Goal: Communication & Community: Answer question/provide support

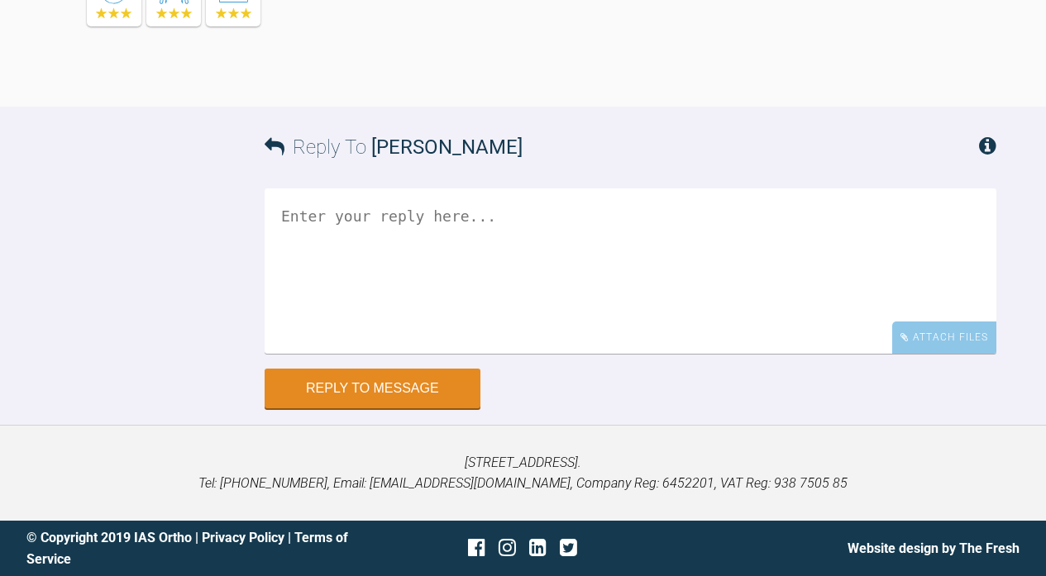
scroll to position [61134, 0]
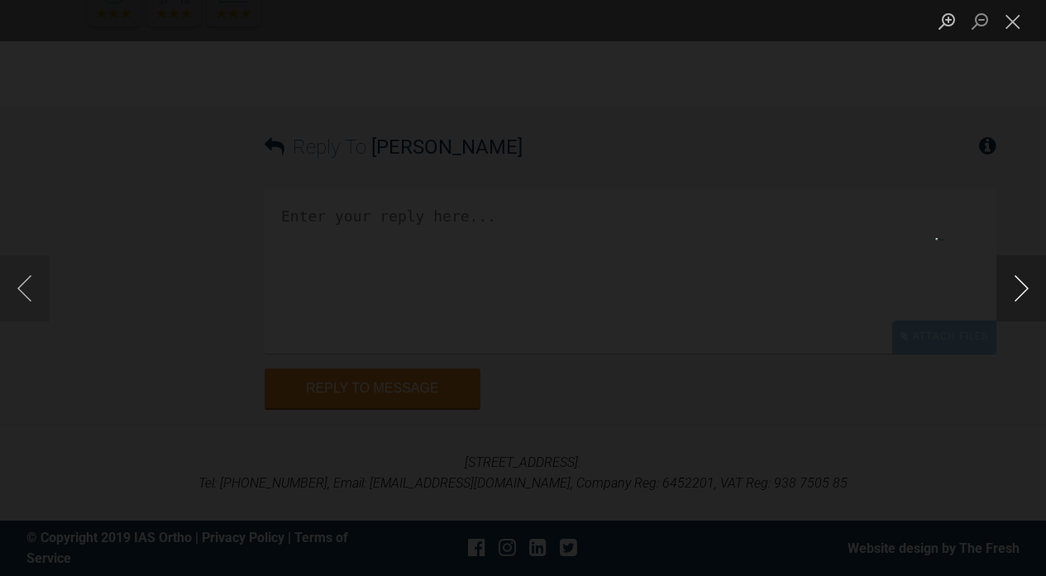
click at [1021, 292] on button "Next image" at bounding box center [1021, 288] width 50 height 66
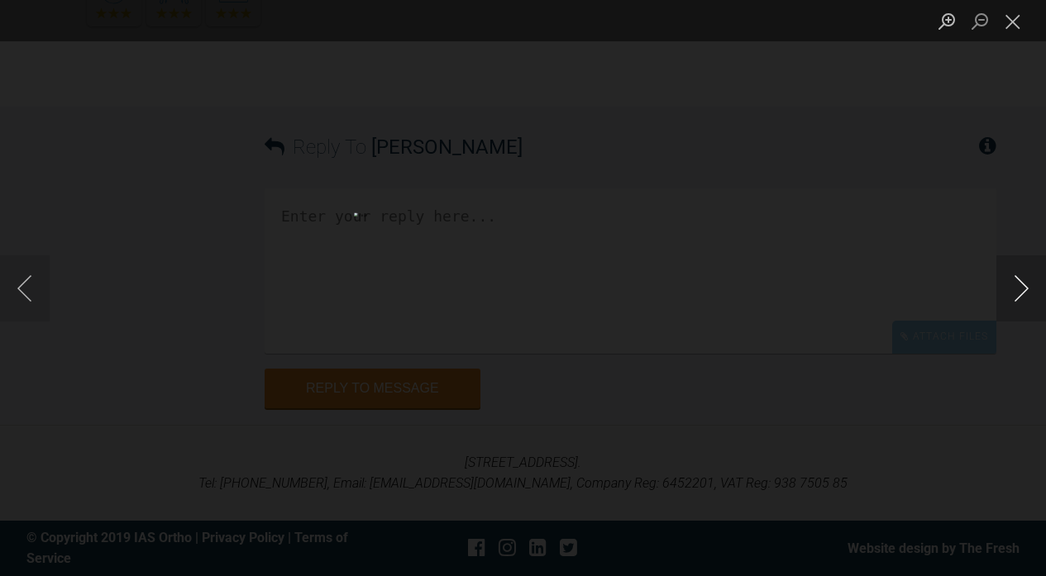
click at [1021, 292] on button "Next image" at bounding box center [1021, 288] width 50 height 66
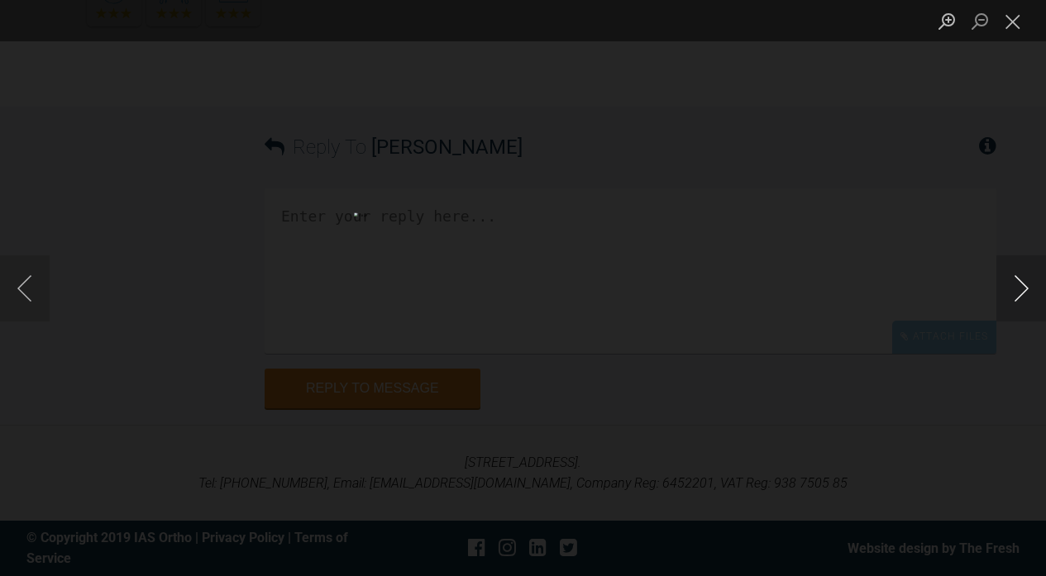
click at [1021, 292] on button "Next image" at bounding box center [1021, 288] width 50 height 66
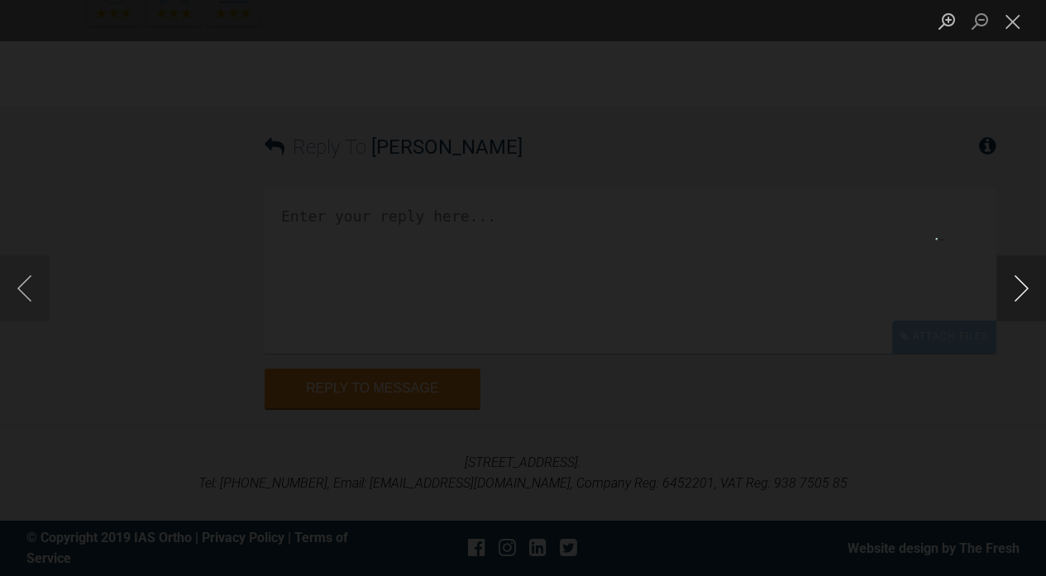
click at [1021, 292] on button "Next image" at bounding box center [1021, 288] width 50 height 66
click at [1014, 7] on button "Close lightbox" at bounding box center [1012, 21] width 33 height 29
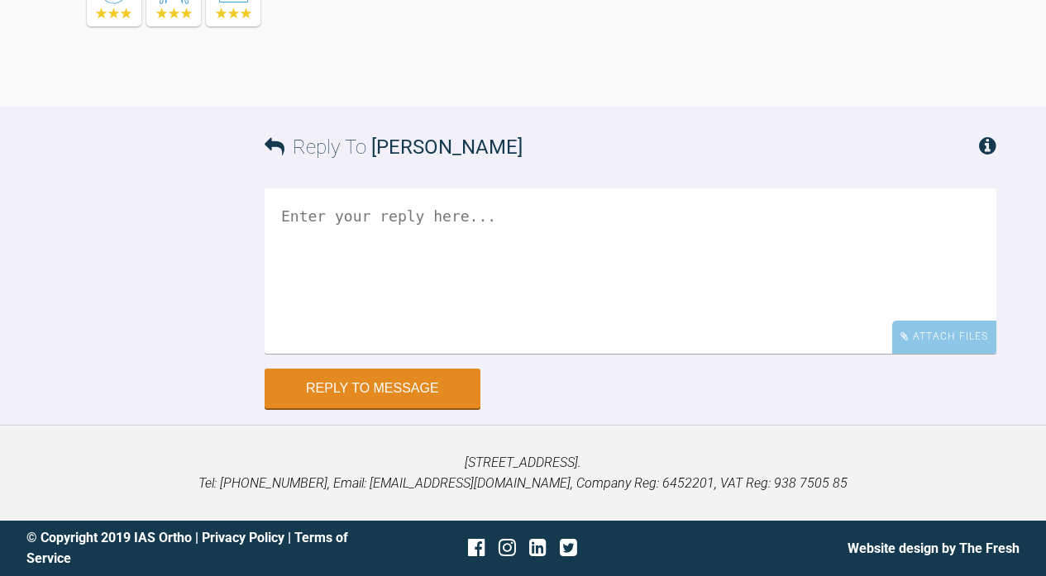
scroll to position [62709, 0]
click at [667, 238] on textarea at bounding box center [631, 270] width 732 height 165
click at [365, 223] on textarea "And breathe, Critical reflection:" at bounding box center [631, 270] width 732 height 165
click at [451, 243] on textarea "And breathe :-) Critical reflection:" at bounding box center [631, 270] width 732 height 165
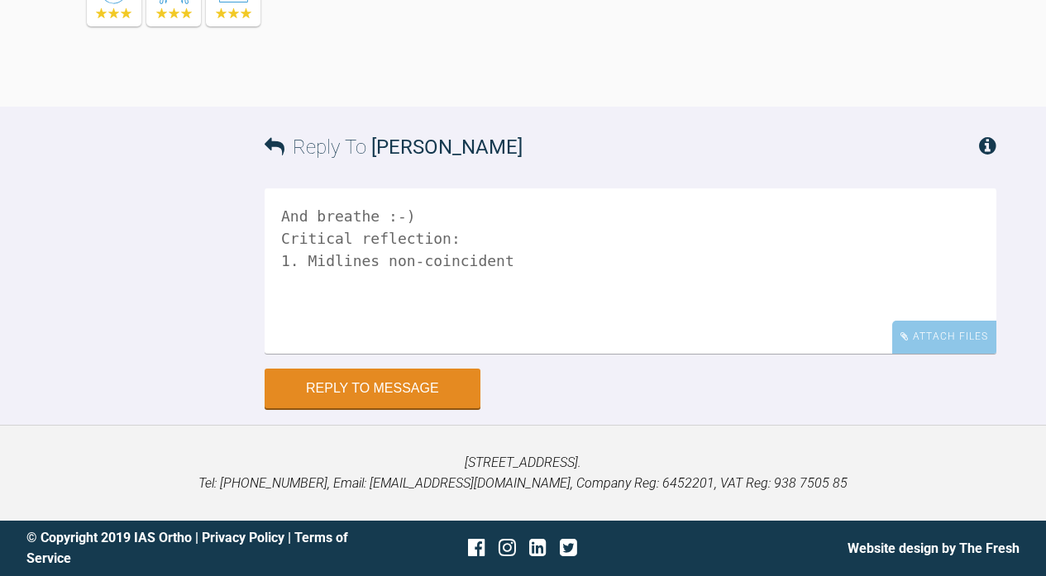
scroll to position [61134, 0]
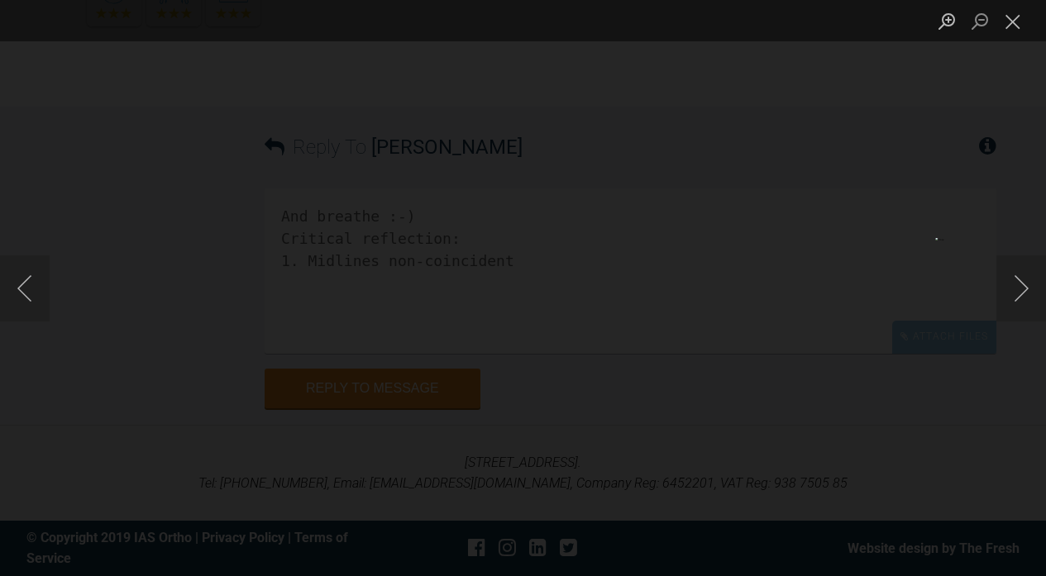
click at [977, 365] on div "Lightbox" at bounding box center [523, 288] width 1046 height 576
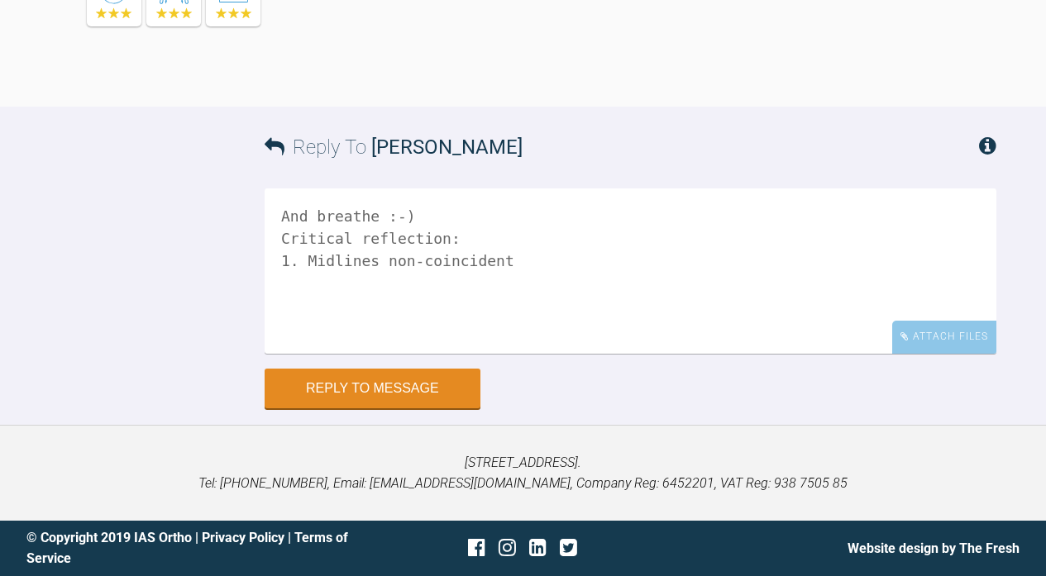
scroll to position [62709, 0]
click at [470, 274] on textarea "And breathe :-) Critical reflection: 1. Midlines non-coincident" at bounding box center [631, 270] width 732 height 165
click at [475, 260] on textarea "And breathe :-) Critical reflection: 1. Midlines non-coincident" at bounding box center [631, 270] width 732 height 165
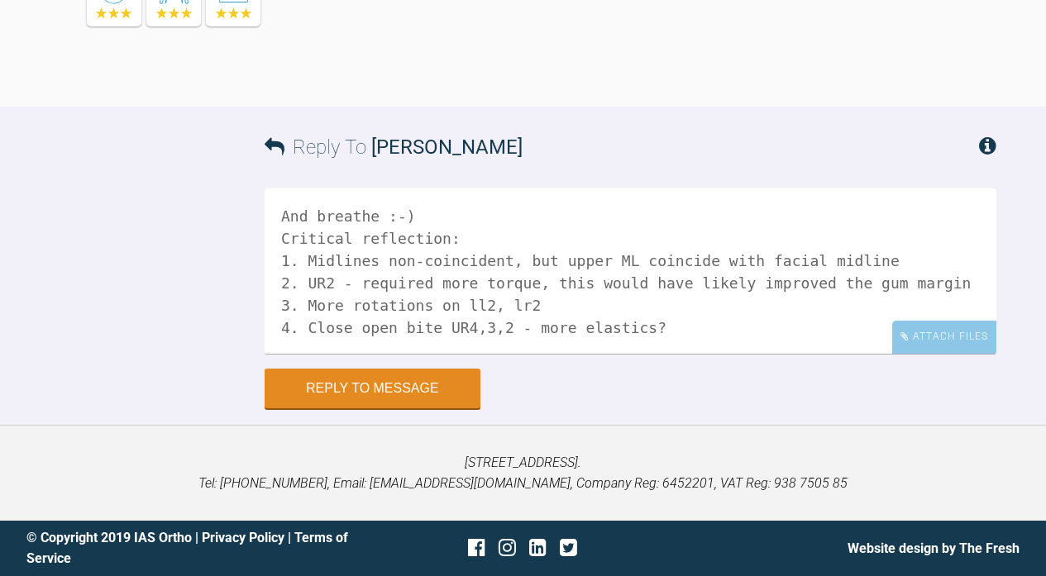
scroll to position [5, 0]
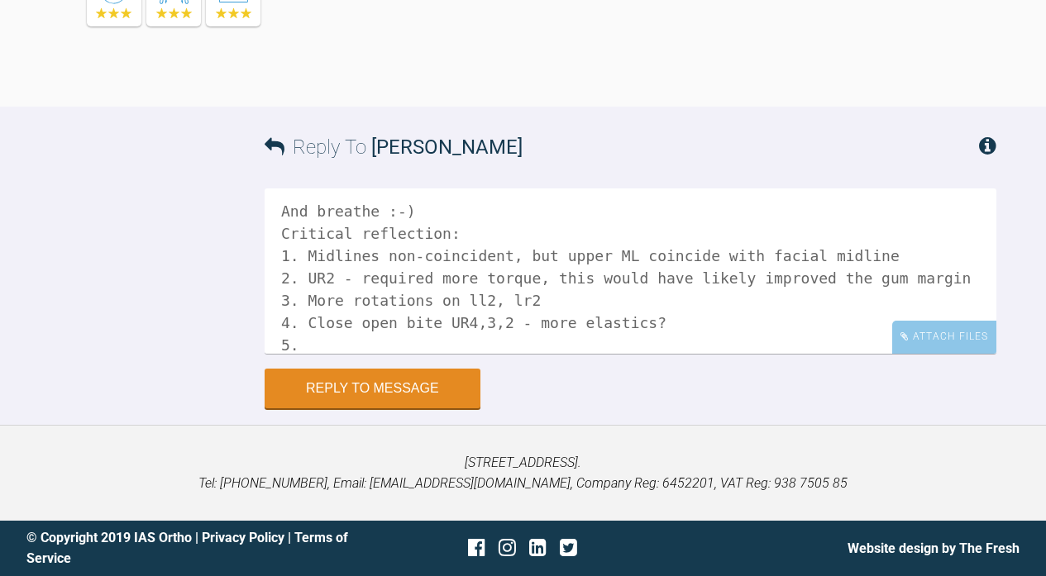
click at [508, 320] on textarea "And breathe :-) Critical reflection: 1. Midlines non-coincident, but upper ML c…" at bounding box center [631, 270] width 732 height 165
click at [527, 338] on textarea "And breathe :-) Critical reflection: 1. Midlines non-coincident, but upper ML c…" at bounding box center [631, 270] width 732 height 165
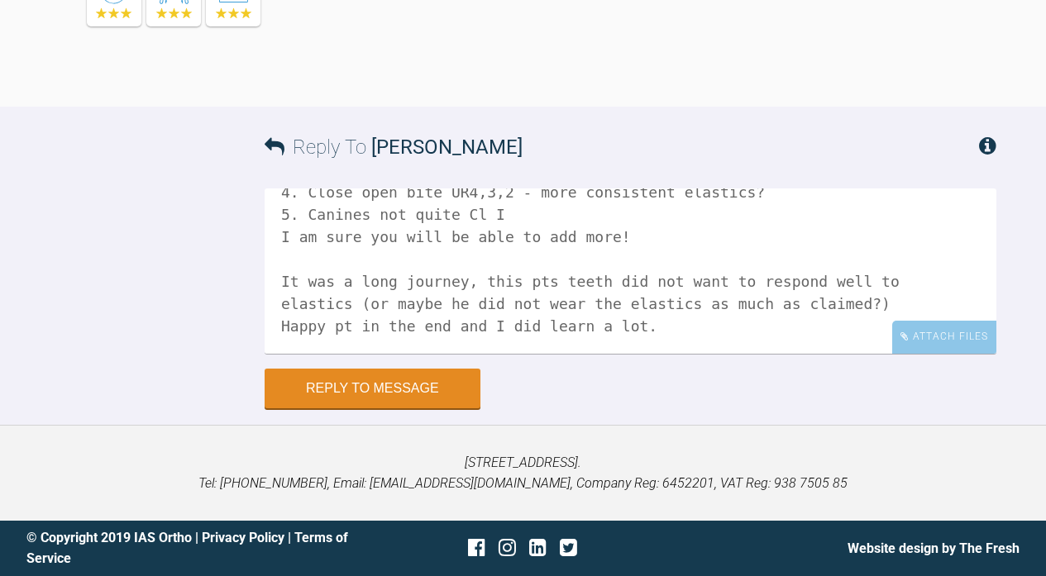
scroll to position [203, 0]
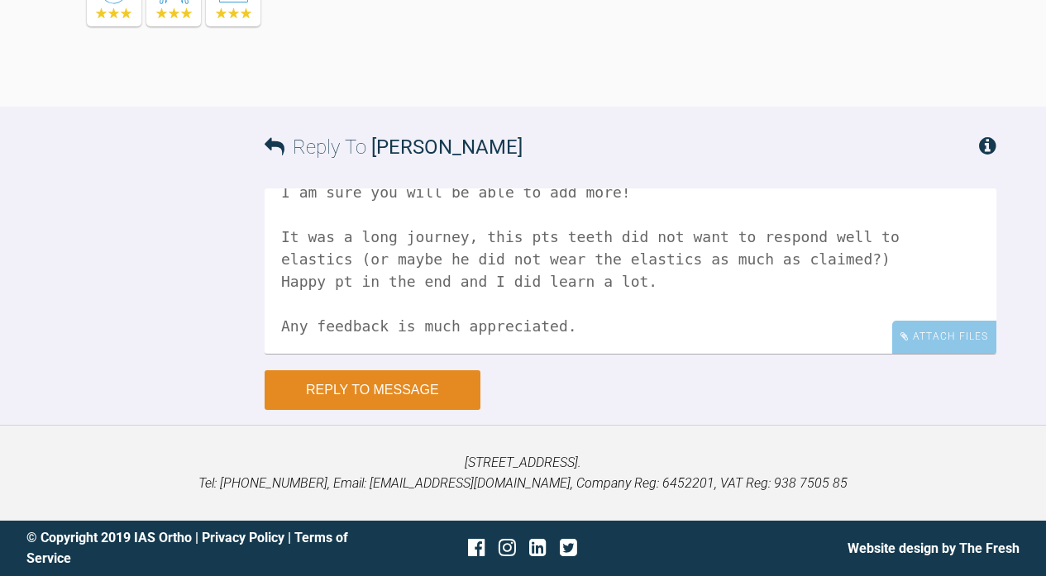
type textarea "And breathe :-) Critical reflection: 1. Midlines non-coincident, but upper ML c…"
click at [424, 387] on button "Reply to Message" at bounding box center [373, 390] width 216 height 40
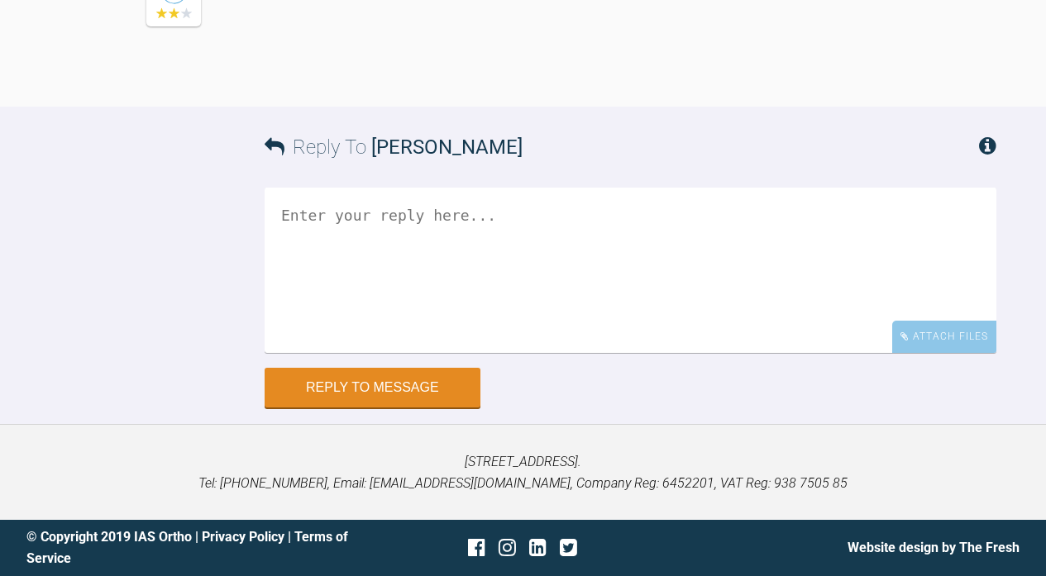
scroll to position [61877, 0]
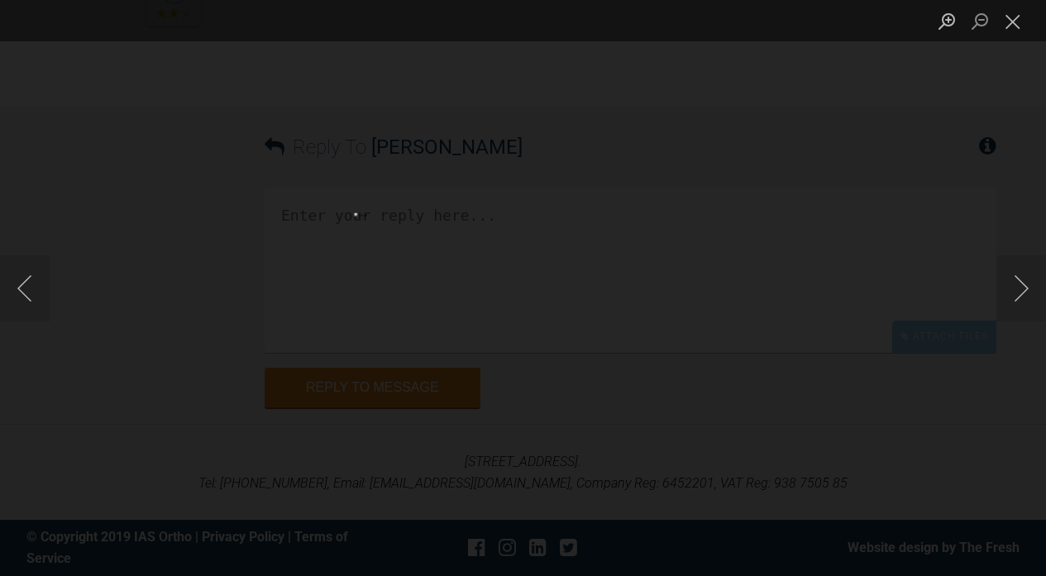
scroll to position [58232, 0]
click at [1010, 21] on button "Close lightbox" at bounding box center [1012, 21] width 33 height 29
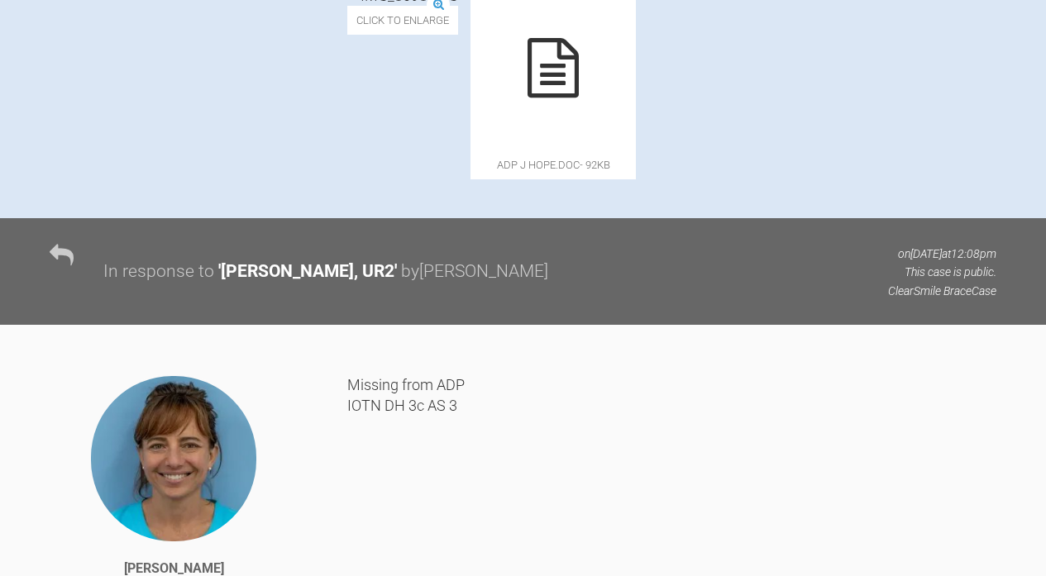
scroll to position [561, 0]
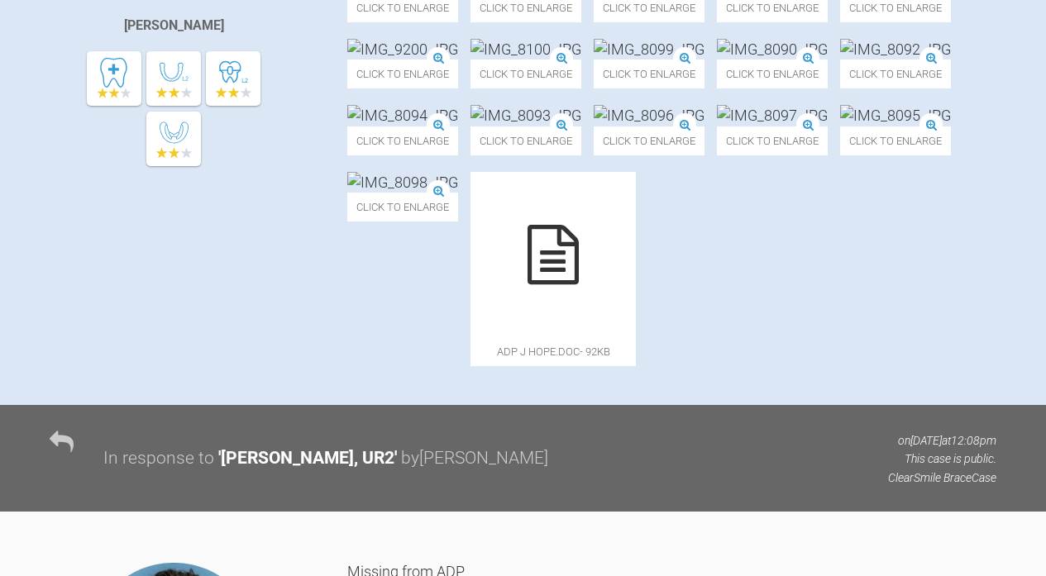
click at [581, 126] on img at bounding box center [525, 115] width 111 height 21
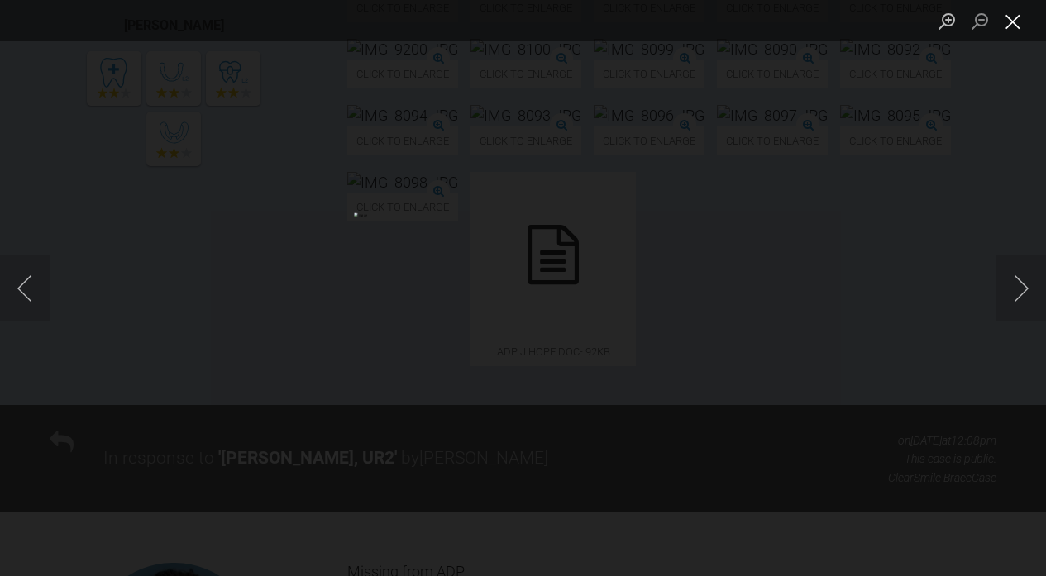
click at [1010, 29] on button "Close lightbox" at bounding box center [1012, 21] width 33 height 29
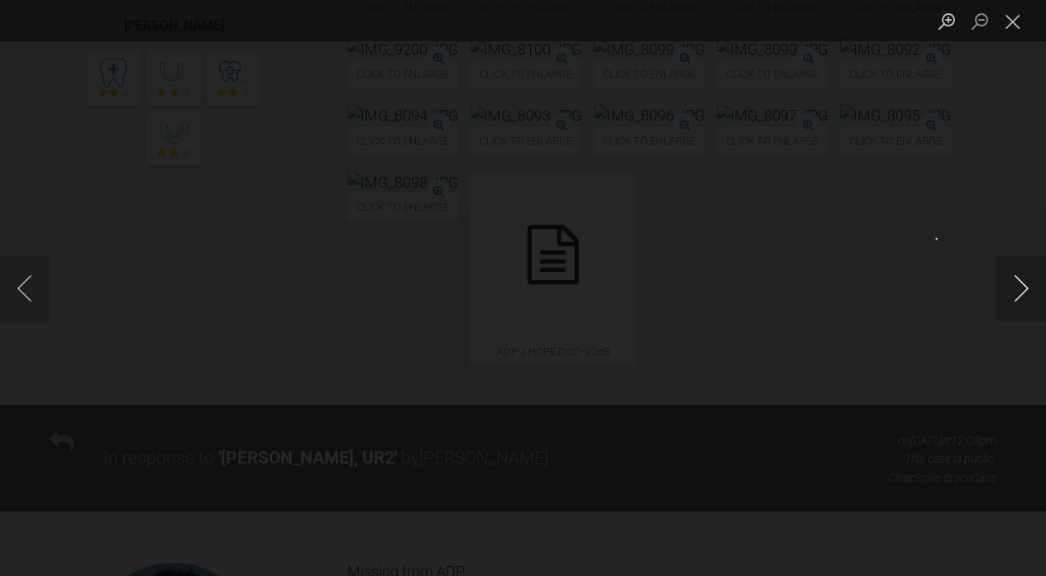
click at [1013, 284] on button "Next image" at bounding box center [1021, 288] width 50 height 66
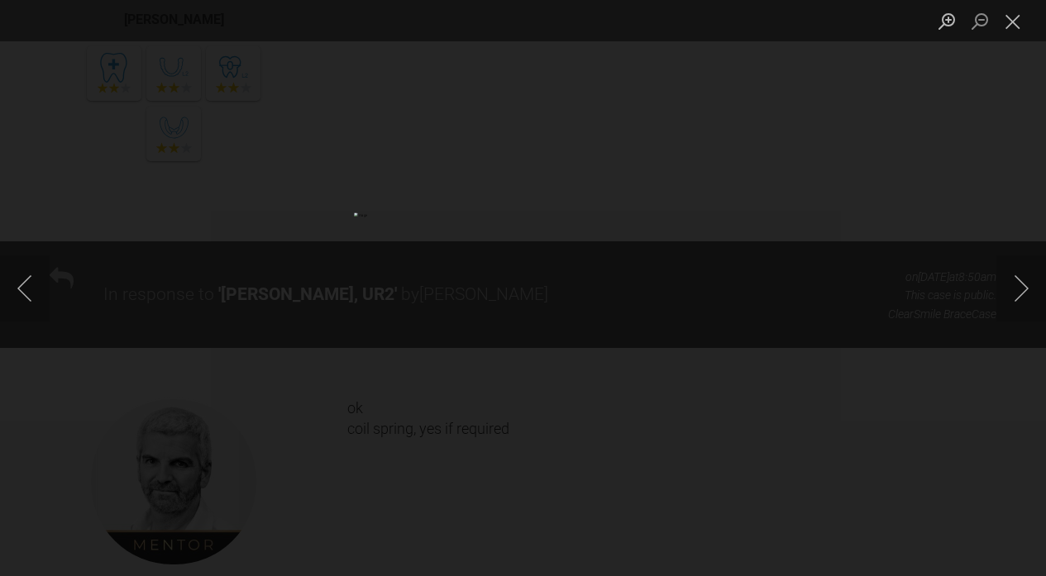
scroll to position [12992, 0]
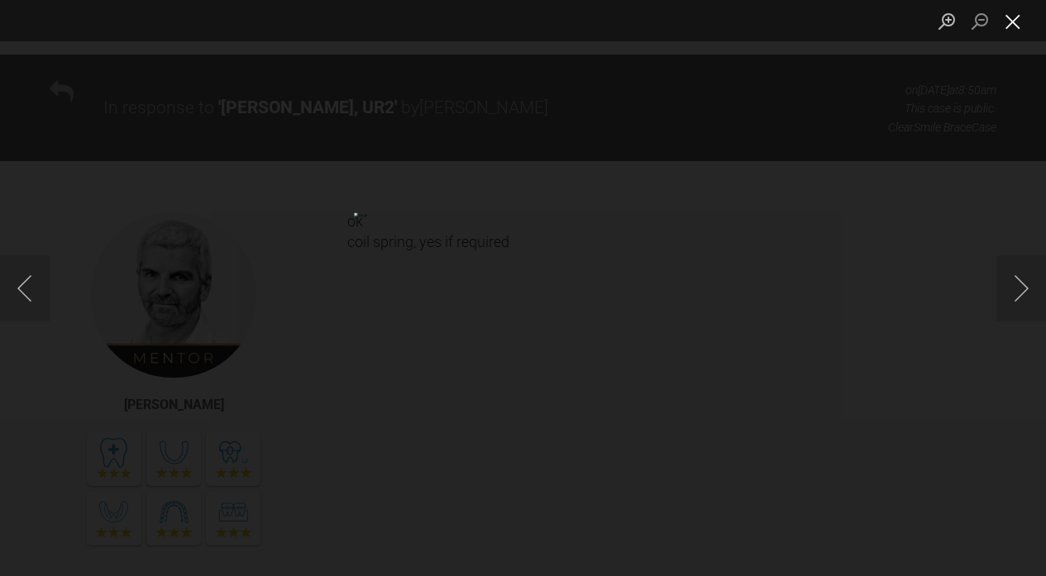
click at [1008, 18] on button "Close lightbox" at bounding box center [1012, 21] width 33 height 29
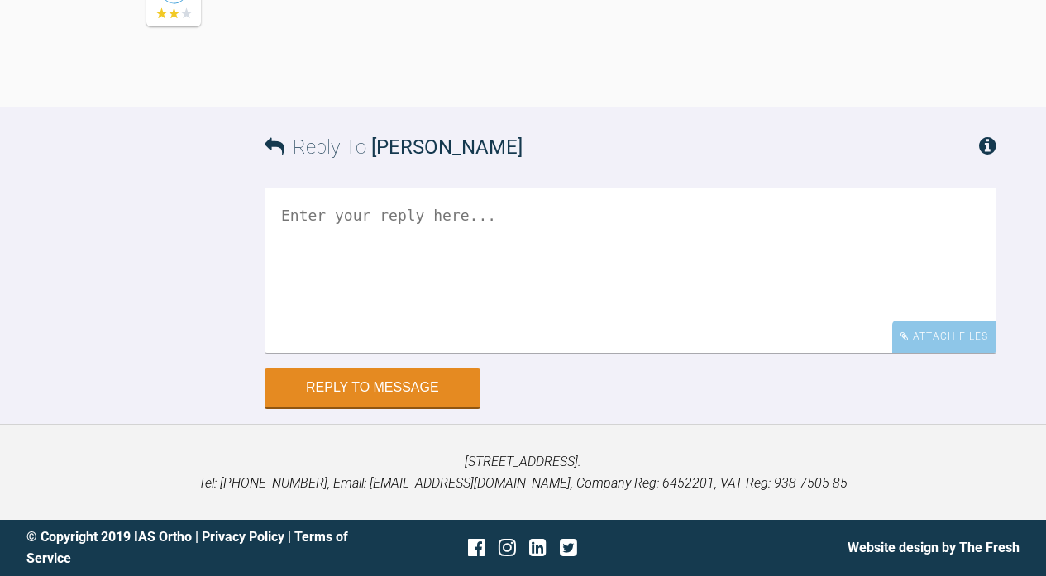
scroll to position [61597, 0]
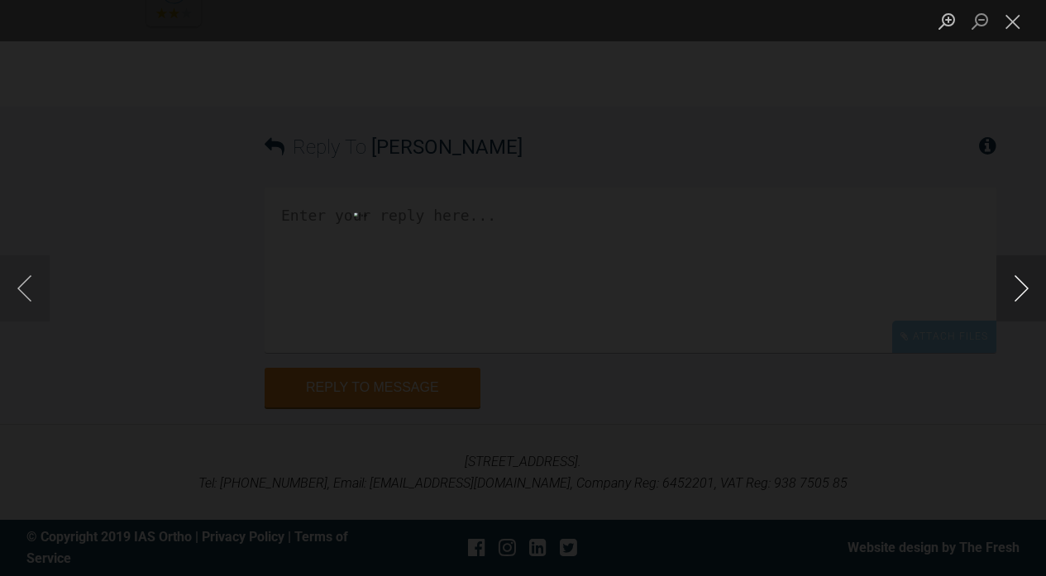
click at [1018, 294] on button "Next image" at bounding box center [1021, 288] width 50 height 66
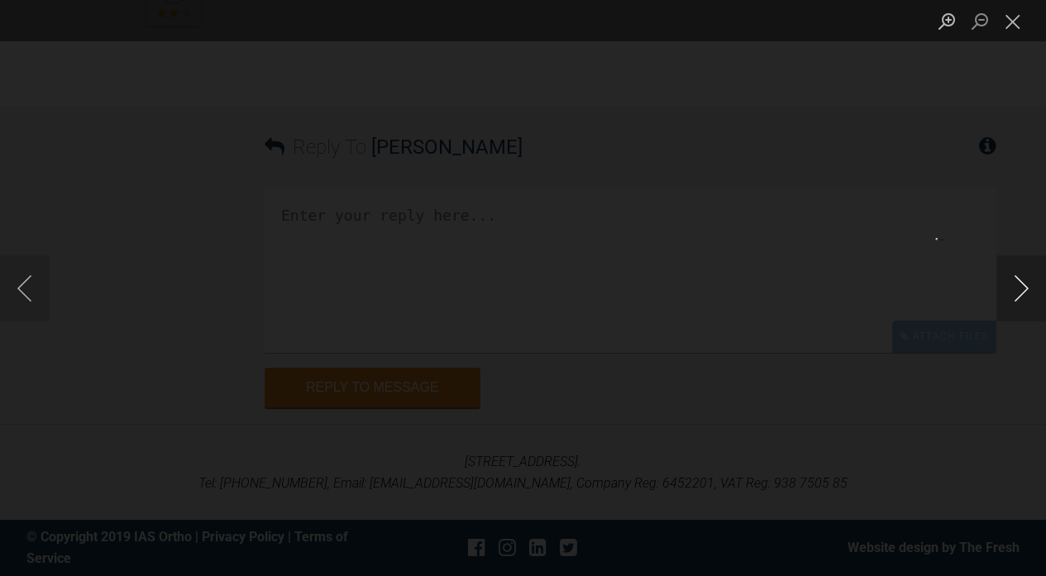
click at [1018, 294] on button "Next image" at bounding box center [1021, 288] width 50 height 66
click at [1009, 21] on button "Close lightbox" at bounding box center [1012, 21] width 33 height 29
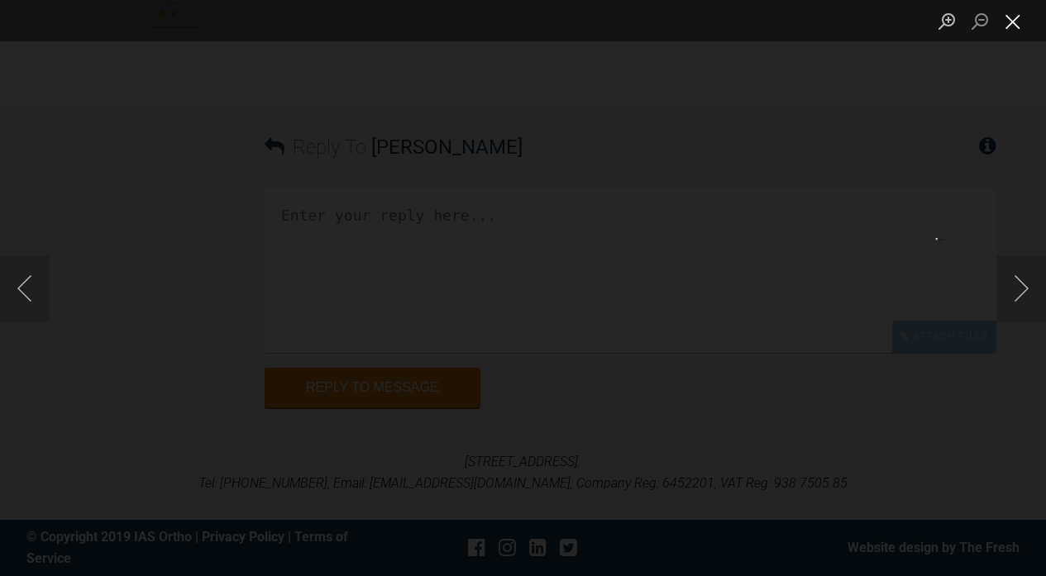
click at [1023, 16] on button "Close lightbox" at bounding box center [1012, 21] width 33 height 29
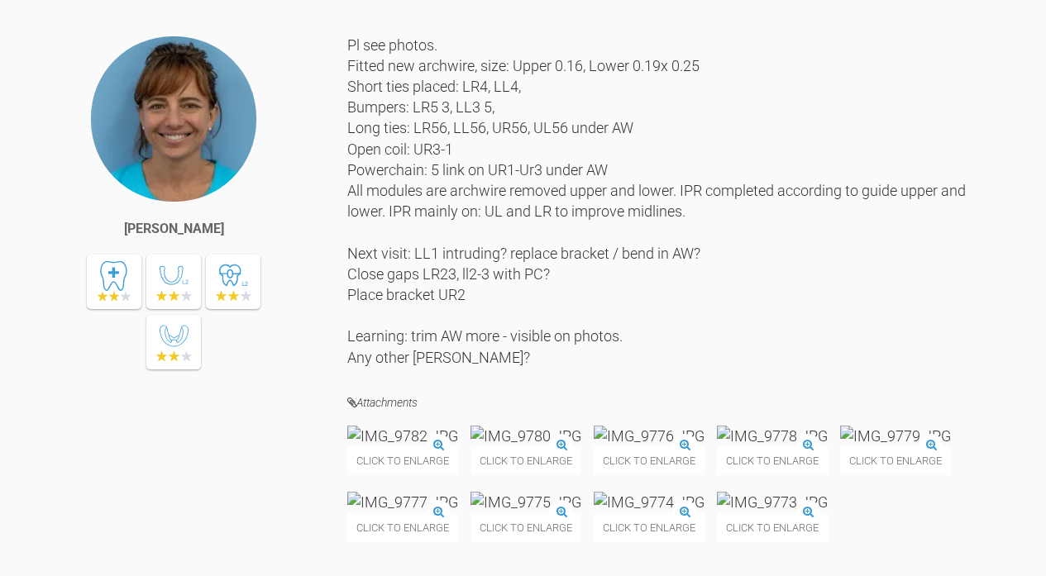
scroll to position [842, 0]
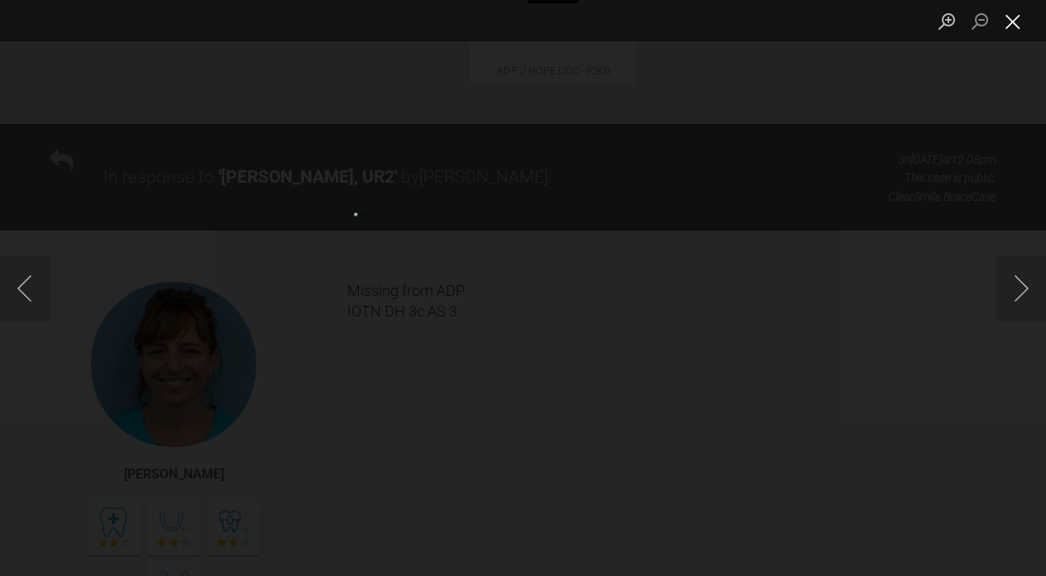
click at [1014, 31] on button "Close lightbox" at bounding box center [1012, 21] width 33 height 29
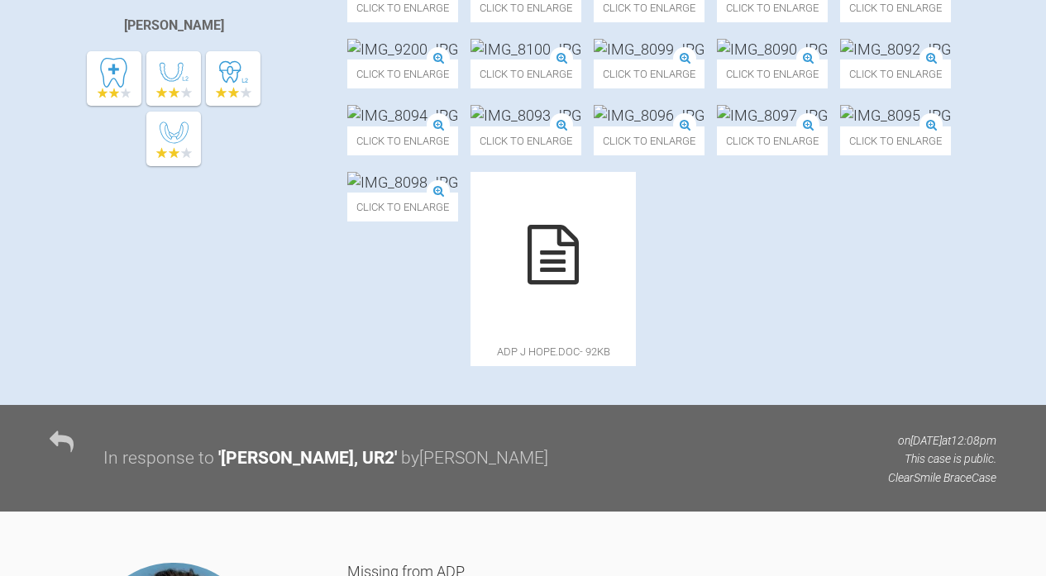
scroll to position [374, 0]
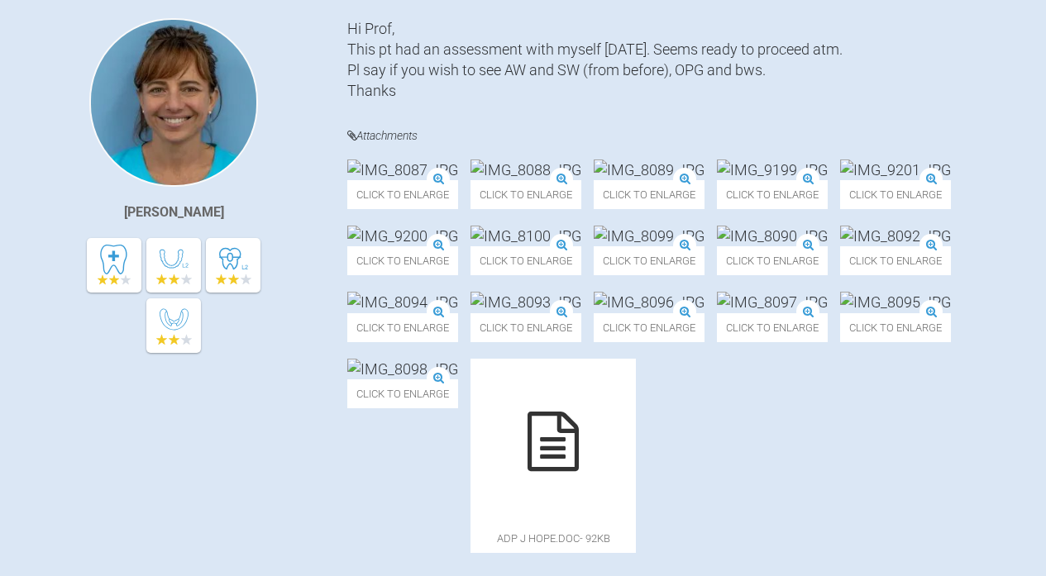
click at [575, 180] on img at bounding box center [525, 170] width 111 height 21
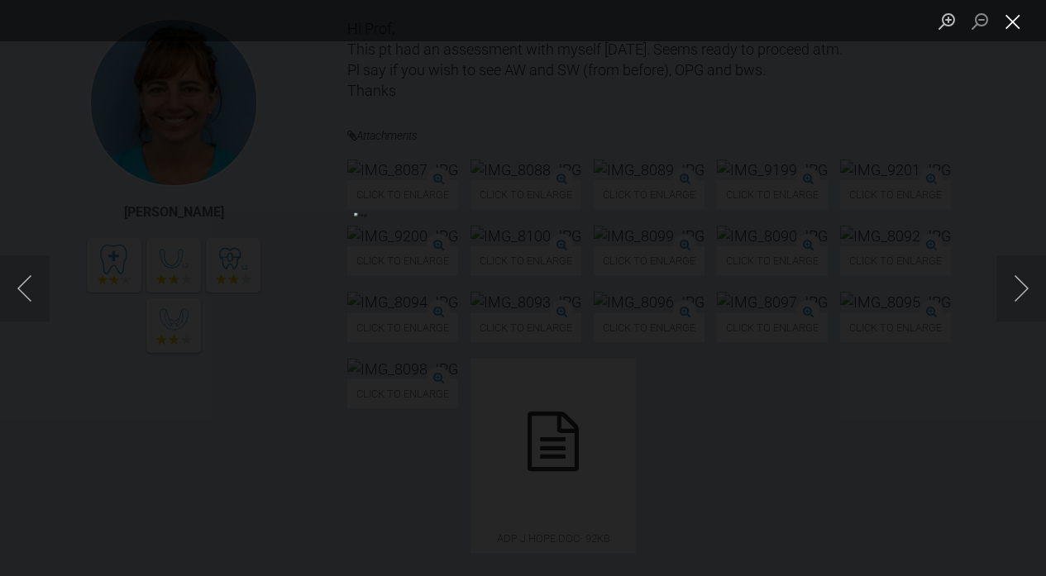
click at [1018, 30] on button "Close lightbox" at bounding box center [1012, 21] width 33 height 29
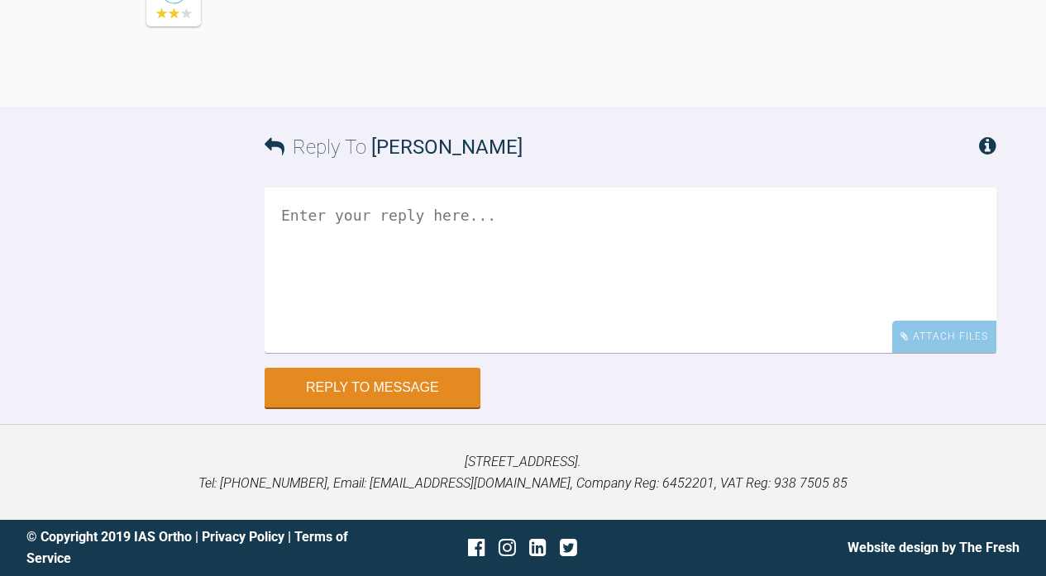
scroll to position [61223, 0]
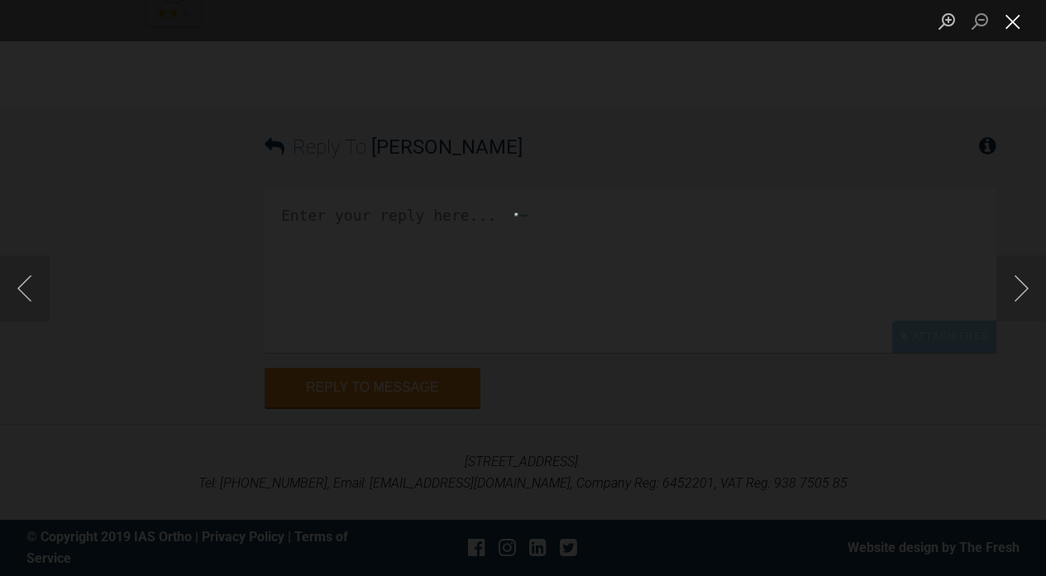
click at [1012, 30] on button "Close lightbox" at bounding box center [1012, 21] width 33 height 29
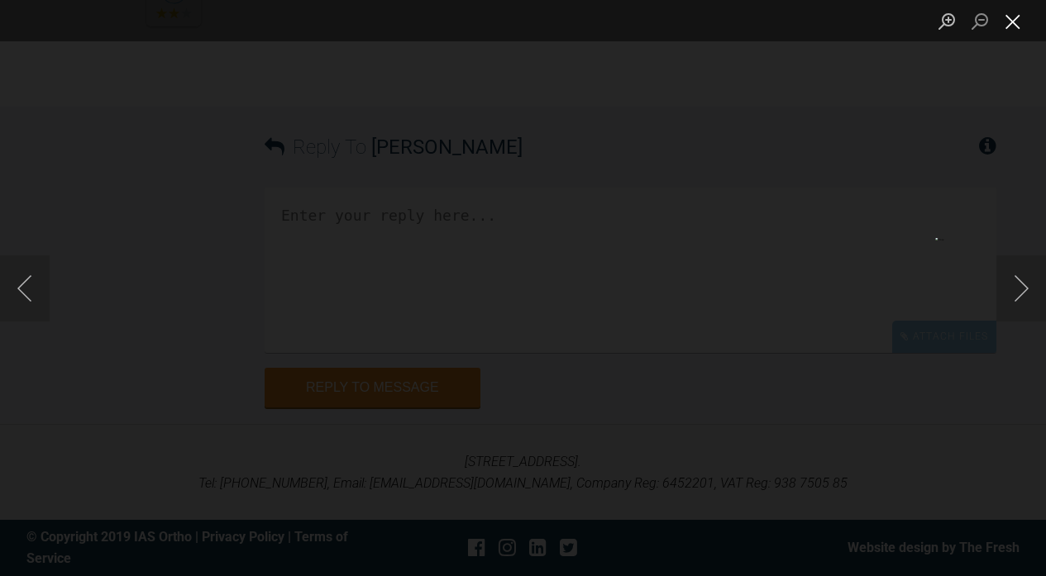
click at [1018, 26] on button "Close lightbox" at bounding box center [1012, 21] width 33 height 29
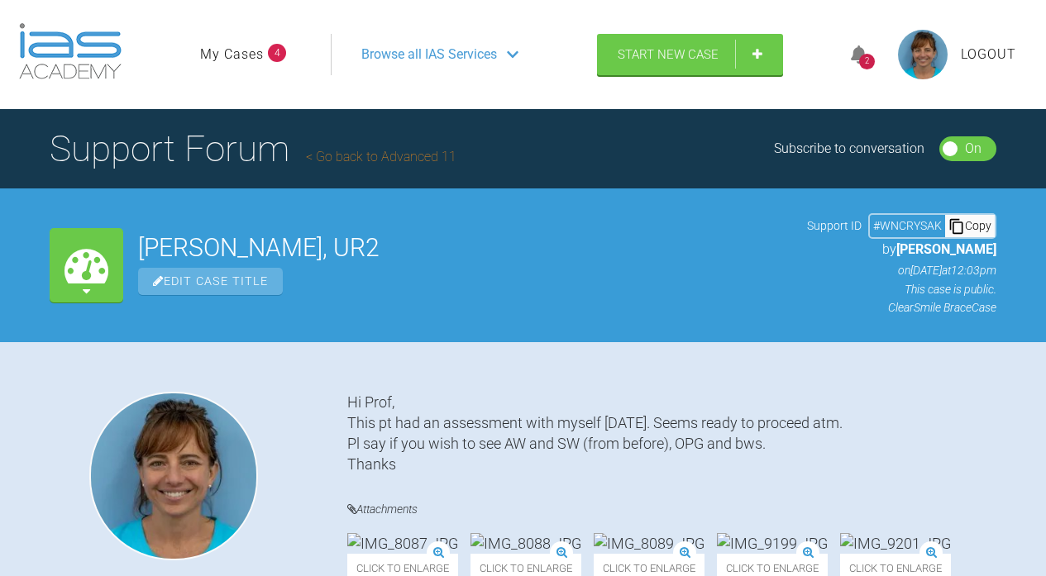
scroll to position [187, 0]
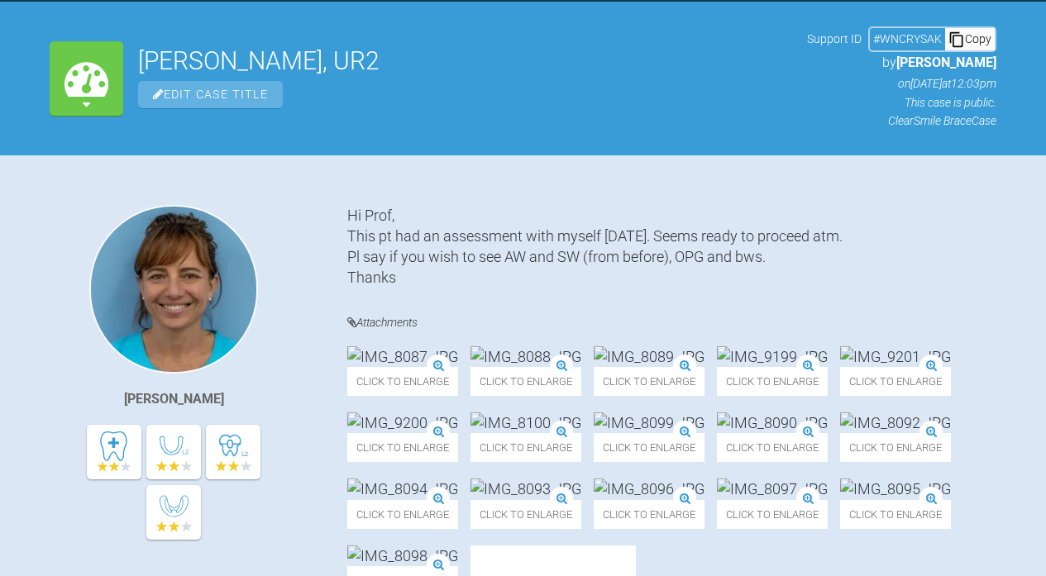
click at [455, 367] on img at bounding box center [402, 356] width 111 height 21
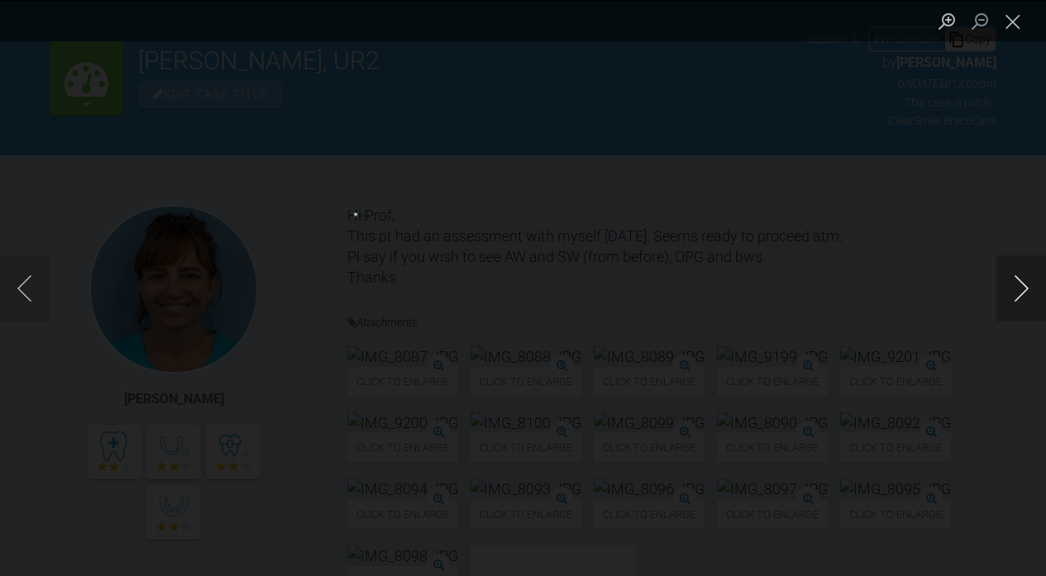
click at [1020, 291] on button "Next image" at bounding box center [1021, 288] width 50 height 66
click at [1020, 290] on button "Next image" at bounding box center [1021, 288] width 50 height 66
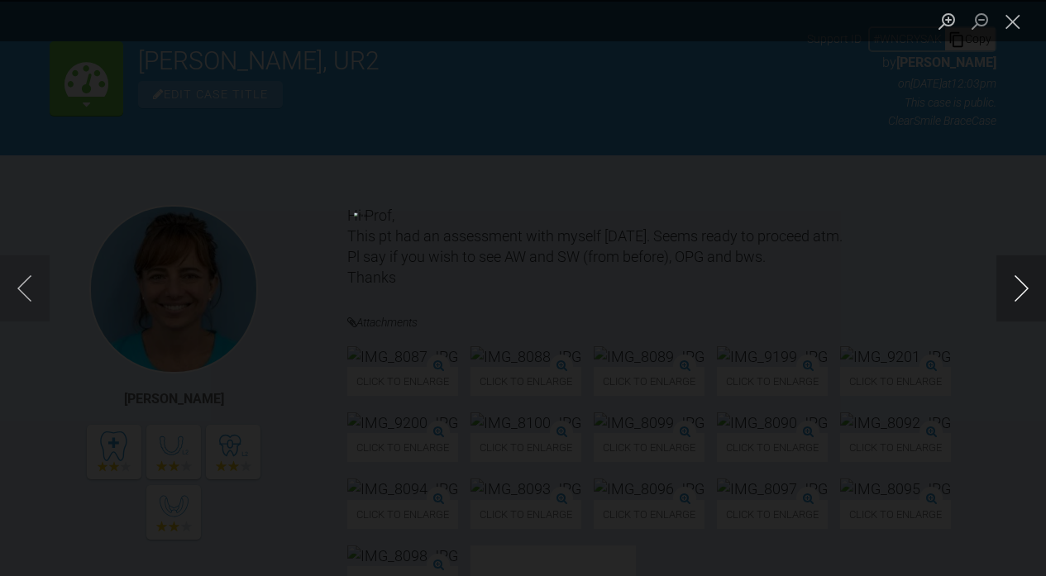
click at [1020, 290] on button "Next image" at bounding box center [1021, 288] width 50 height 66
click at [1023, 294] on button "Next image" at bounding box center [1021, 288] width 50 height 66
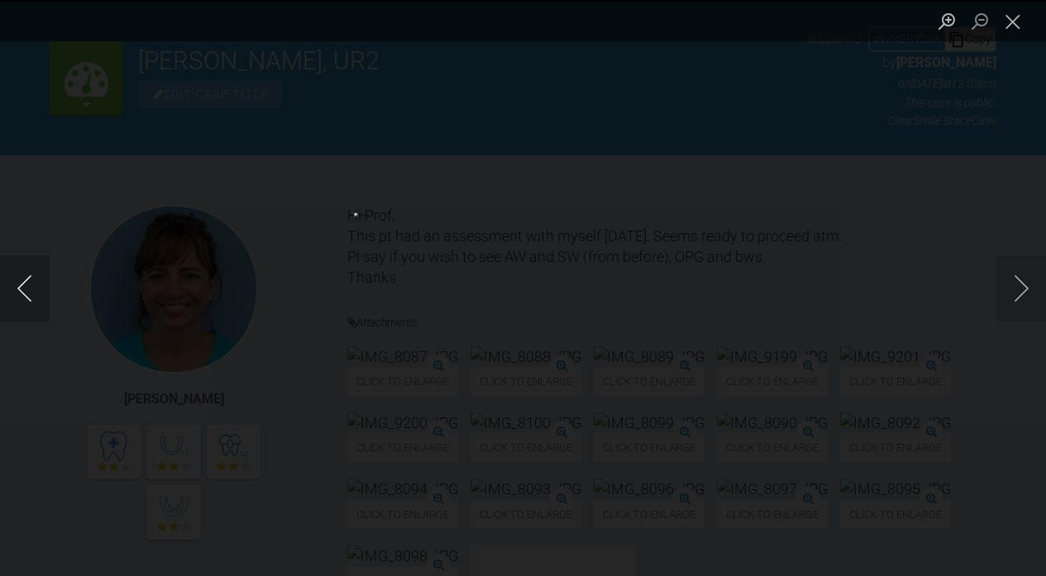
click at [22, 295] on button "Previous image" at bounding box center [25, 288] width 50 height 66
click at [1022, 294] on button "Next image" at bounding box center [1021, 288] width 50 height 66
click at [1019, 292] on button "Next image" at bounding box center [1021, 288] width 50 height 66
click at [1019, 293] on button "Next image" at bounding box center [1021, 288] width 50 height 66
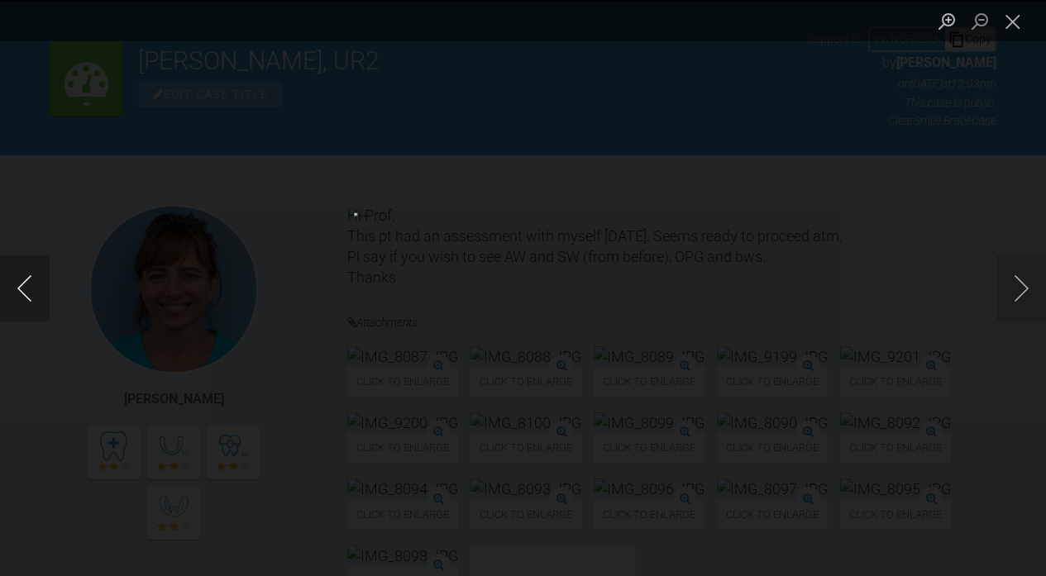
click at [31, 299] on button "Previous image" at bounding box center [25, 288] width 50 height 66
click at [1022, 288] on button "Next image" at bounding box center [1021, 288] width 50 height 66
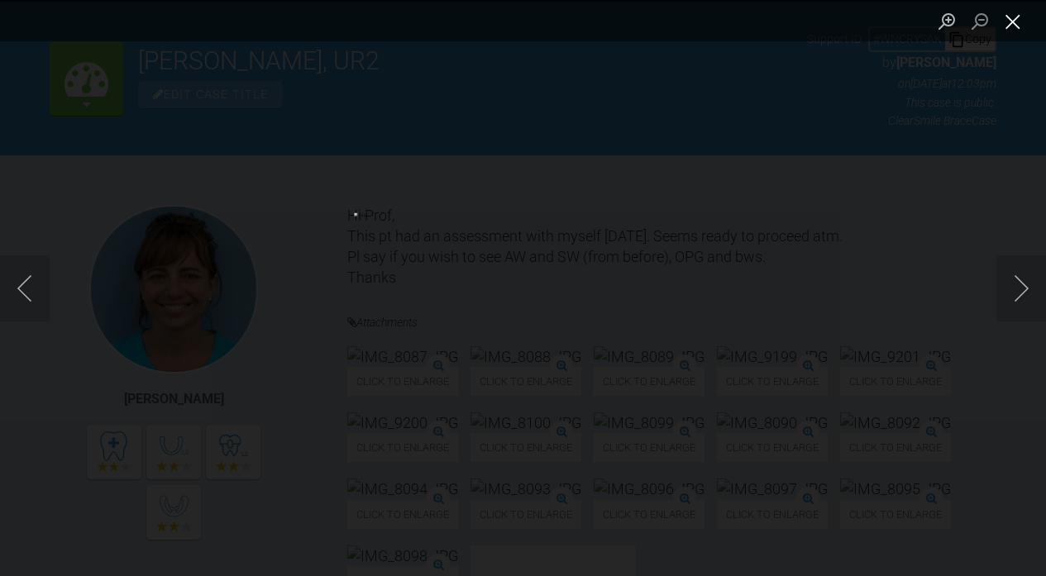
click at [1016, 18] on button "Close lightbox" at bounding box center [1012, 21] width 33 height 29
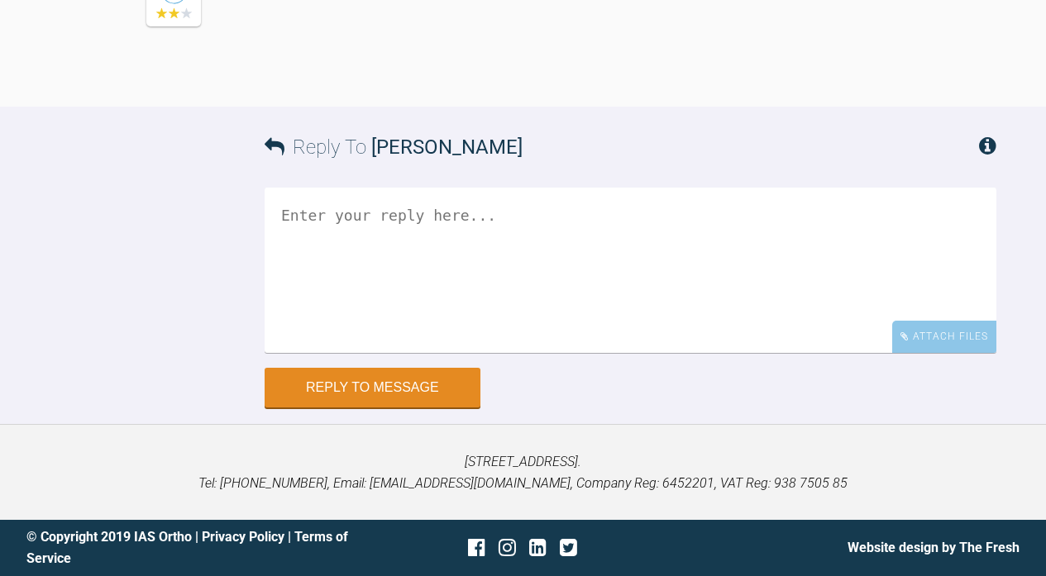
scroll to position [61037, 0]
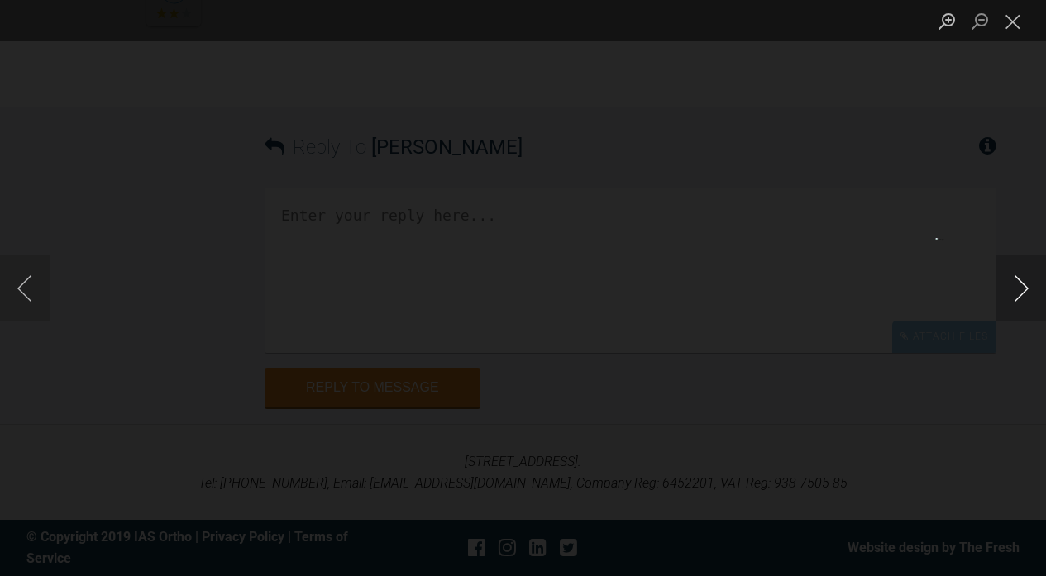
click at [1014, 285] on button "Next image" at bounding box center [1021, 288] width 50 height 66
click at [1023, 283] on button "Next image" at bounding box center [1021, 288] width 50 height 66
click at [1023, 282] on button "Next image" at bounding box center [1021, 288] width 50 height 66
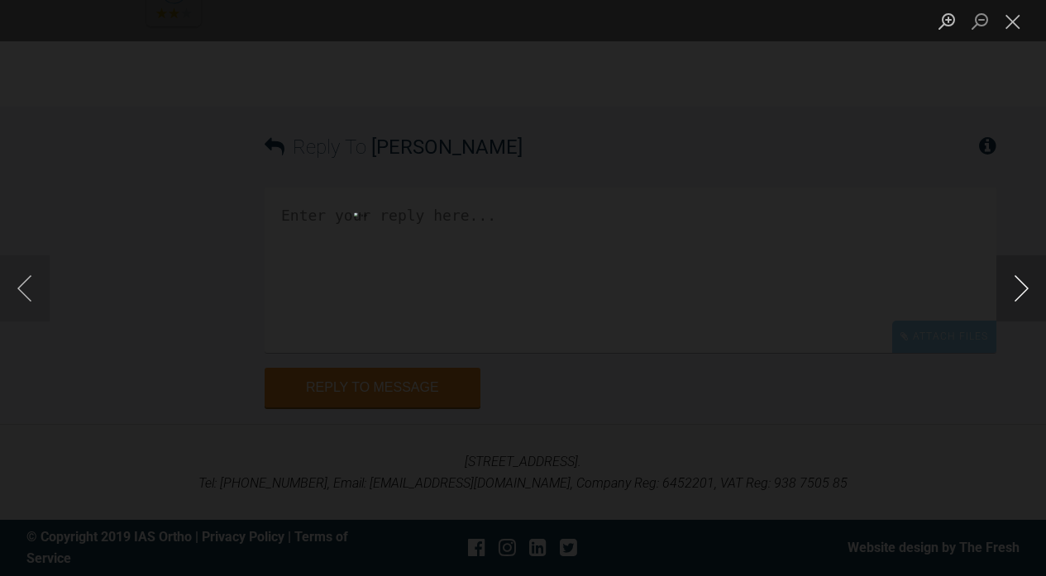
click at [1023, 282] on button "Next image" at bounding box center [1021, 288] width 50 height 66
click at [1021, 281] on button "Next image" at bounding box center [1021, 288] width 50 height 66
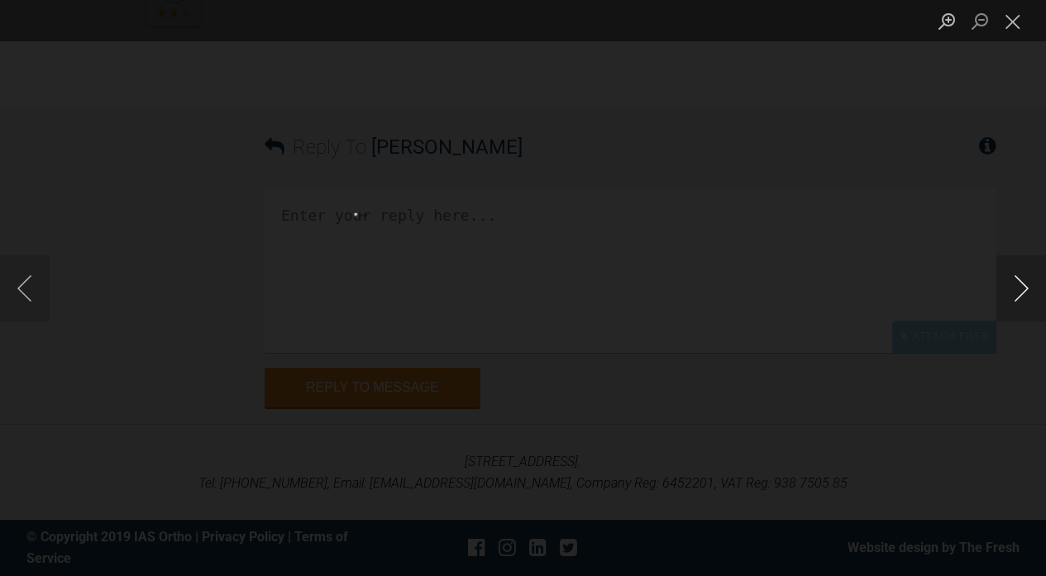
click at [1021, 281] on button "Next image" at bounding box center [1021, 288] width 50 height 66
click at [1021, 280] on button "Next image" at bounding box center [1021, 288] width 50 height 66
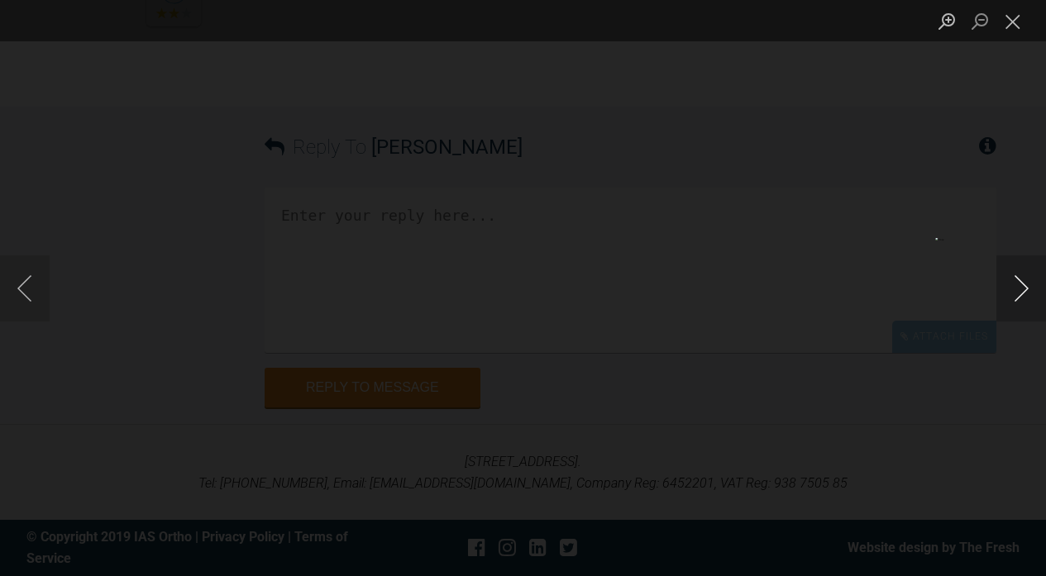
click at [1021, 280] on button "Next image" at bounding box center [1021, 288] width 50 height 66
click at [1013, 21] on button "Close lightbox" at bounding box center [1012, 21] width 33 height 29
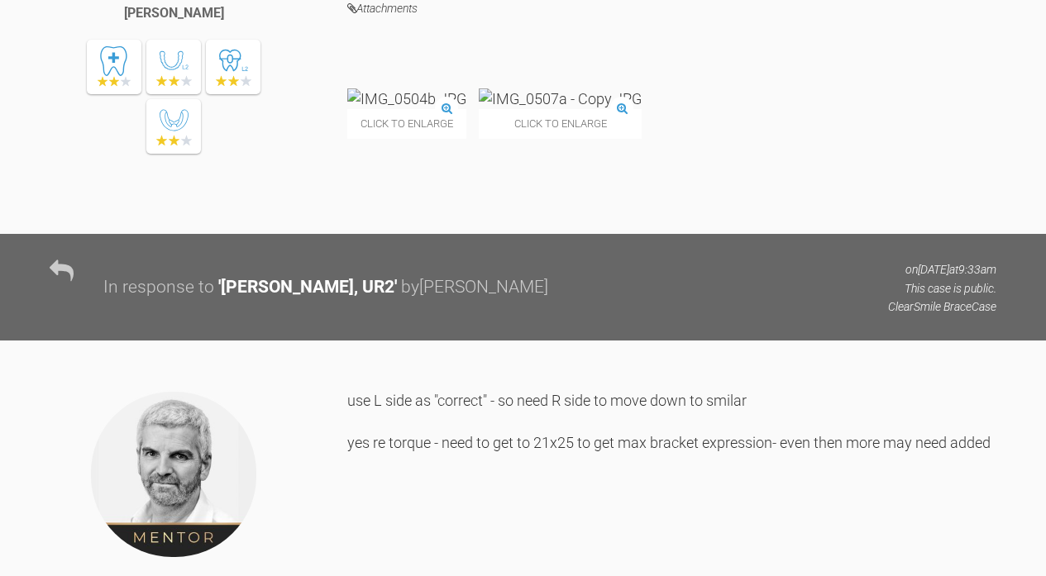
scroll to position [49259, 0]
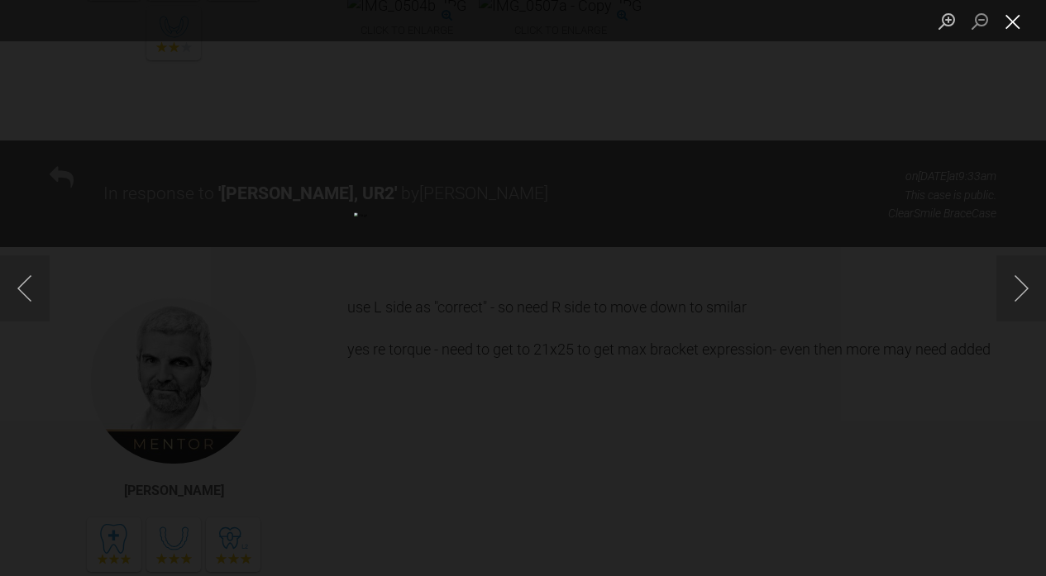
click at [1016, 26] on button "Close lightbox" at bounding box center [1012, 21] width 33 height 29
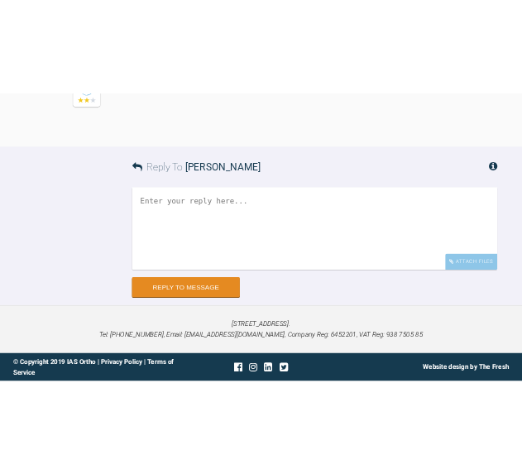
scroll to position [63093, 0]
